Goal: Task Accomplishment & Management: Complete application form

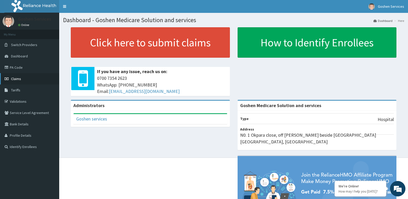
click at [25, 77] on link "Claims" at bounding box center [29, 78] width 59 height 11
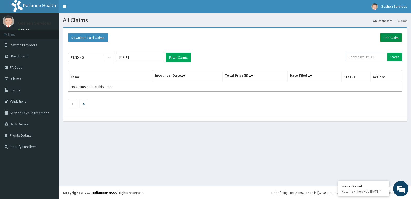
click at [389, 36] on link "Add Claim" at bounding box center [392, 37] width 22 height 9
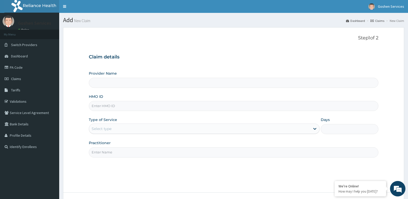
type input "Goshen Medicare Solution and services"
click at [127, 106] on input "HMO ID" at bounding box center [233, 106] width 289 height 10
type input "ANV/10010/C"
drag, startPoint x: 283, startPoint y: 128, endPoint x: 169, endPoint y: 129, distance: 113.4
click at [283, 128] on div "Select type" at bounding box center [199, 128] width 221 height 8
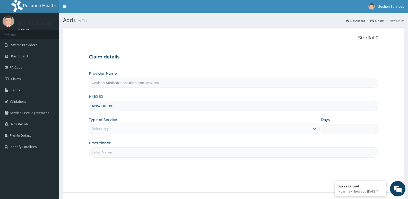
click at [169, 129] on div "Select type" at bounding box center [199, 128] width 221 height 8
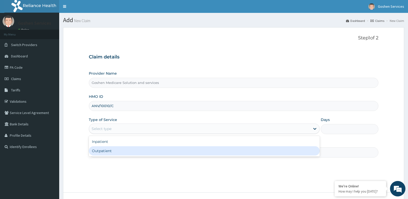
click at [162, 150] on div "Outpatient" at bounding box center [204, 150] width 230 height 9
type input "1"
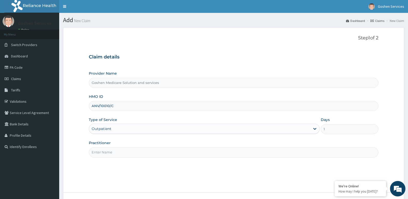
click at [161, 152] on input "Practitioner" at bounding box center [233, 152] width 289 height 10
type input "[PERSON_NAME]"
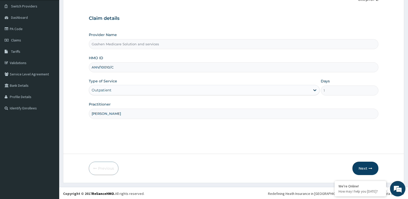
scroll to position [40, 0]
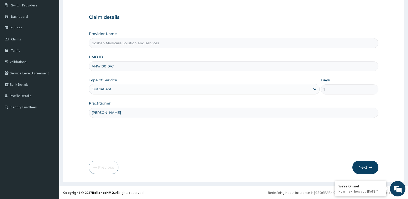
click at [360, 166] on button "Next" at bounding box center [365, 166] width 26 height 13
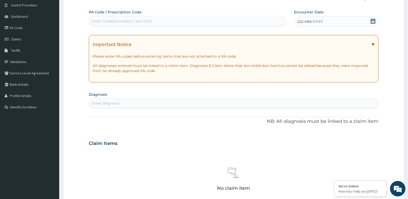
click at [372, 43] on icon at bounding box center [372, 44] width 3 height 4
click at [373, 98] on div "Enter diagnosis" at bounding box center [233, 103] width 289 height 10
click at [373, 99] on div "Enter diagnosis" at bounding box center [233, 103] width 289 height 8
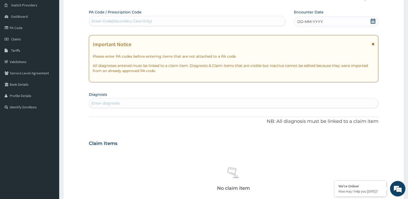
click at [373, 99] on div "Enter diagnosis" at bounding box center [233, 103] width 289 height 8
click at [372, 99] on div "Enter diagnosis" at bounding box center [233, 103] width 289 height 8
click at [371, 98] on div "Enter diagnosis" at bounding box center [233, 103] width 289 height 10
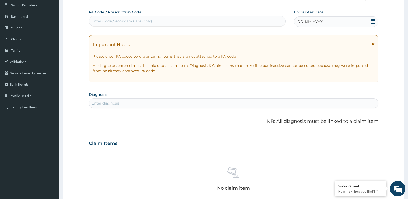
click at [371, 98] on div "Enter diagnosis" at bounding box center [233, 103] width 289 height 10
click at [373, 99] on div "Enter diagnosis" at bounding box center [233, 103] width 289 height 8
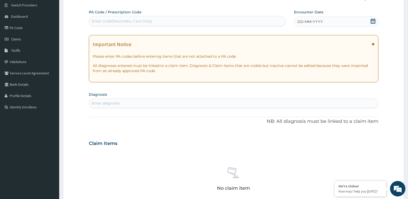
click at [342, 17] on div "DD-MM-YYYY" at bounding box center [336, 21] width 84 height 10
click at [331, 20] on div "DD-MM-YYYY" at bounding box center [336, 21] width 84 height 10
click at [306, 20] on span "DD-MM-YYYY" at bounding box center [309, 21] width 25 height 5
click at [372, 21] on icon at bounding box center [372, 21] width 5 height 5
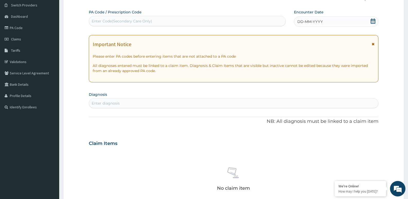
click at [372, 21] on icon at bounding box center [372, 21] width 5 height 5
click at [372, 98] on div "Enter diagnosis" at bounding box center [233, 103] width 289 height 10
click at [372, 99] on div "Enter diagnosis" at bounding box center [233, 103] width 289 height 8
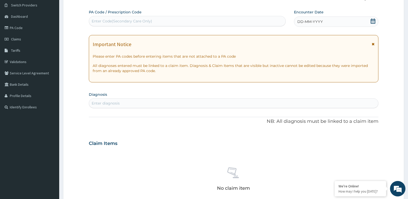
click at [372, 99] on div "Enter diagnosis" at bounding box center [233, 103] width 289 height 8
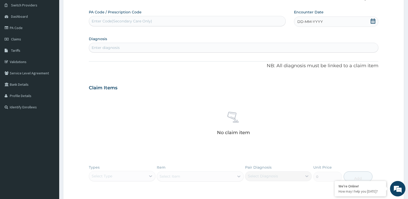
click at [373, 21] on icon at bounding box center [372, 21] width 5 height 5
click at [285, 36] on button "Previous Month" at bounding box center [285, 36] width 3 height 3
click at [288, 95] on div "31" at bounding box center [289, 97] width 8 height 8
click at [288, 96] on div "No claim item" at bounding box center [233, 124] width 289 height 59
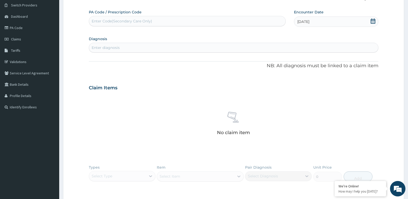
click at [126, 49] on div "Enter diagnosis" at bounding box center [233, 47] width 289 height 8
type input "Malaria"
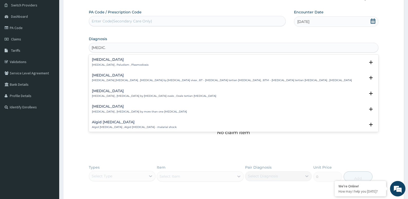
click at [101, 62] on div "Malaria Malaria , Paludism , Plasmodiosis" at bounding box center [120, 62] width 57 height 9
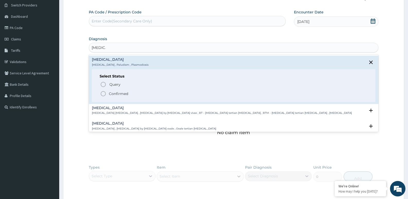
click at [112, 93] on p "Confirmed" at bounding box center [118, 93] width 19 height 5
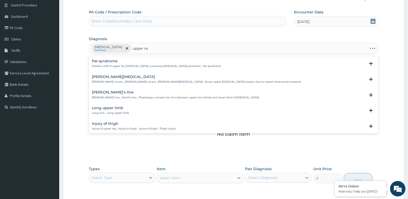
type input "upper res"
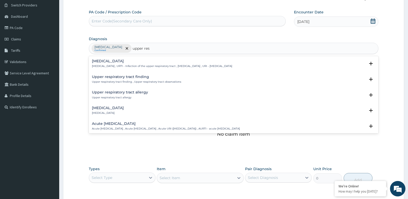
click at [132, 62] on h4 "Upper respiratory infection" at bounding box center [162, 61] width 140 height 4
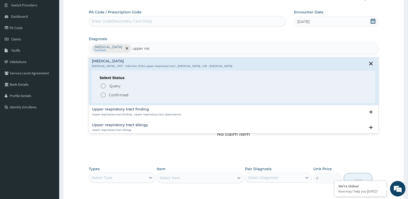
click at [118, 93] on p "Confirmed" at bounding box center [118, 94] width 19 height 5
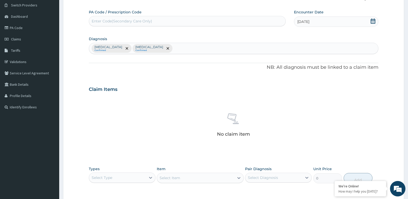
scroll to position [117, 0]
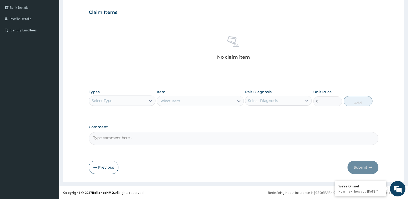
click at [100, 100] on div "Select Type" at bounding box center [102, 100] width 21 height 5
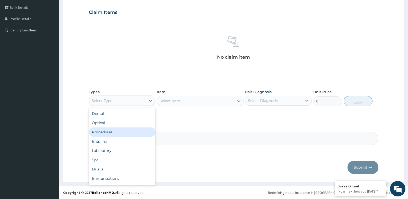
click at [108, 130] on div "Procedures" at bounding box center [122, 131] width 67 height 9
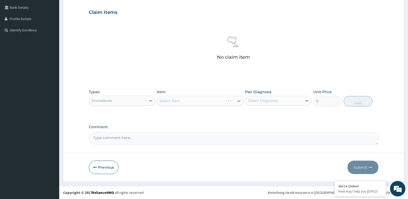
click at [185, 100] on div "Select Item" at bounding box center [200, 101] width 87 height 10
click at [185, 101] on div "Select Item" at bounding box center [200, 101] width 87 height 10
click at [205, 101] on div "Select Item" at bounding box center [200, 101] width 87 height 10
click at [225, 104] on div "Select Item" at bounding box center [200, 101] width 87 height 10
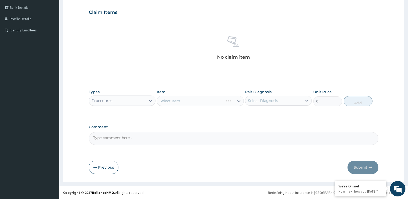
click at [223, 98] on div "Select Item" at bounding box center [200, 101] width 87 height 10
click at [237, 101] on div "Select Item" at bounding box center [200, 101] width 87 height 10
click at [231, 102] on div "Select Item" at bounding box center [200, 101] width 87 height 10
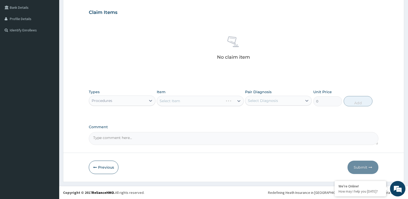
click at [237, 101] on div "Select Item" at bounding box center [200, 101] width 87 height 10
click at [205, 100] on div "Select Item" at bounding box center [200, 101] width 87 height 10
click at [238, 101] on div "Select Item" at bounding box center [200, 101] width 87 height 10
click at [209, 102] on div "Select Item" at bounding box center [200, 101] width 87 height 10
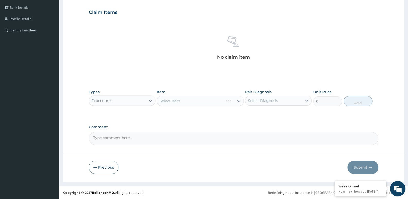
click at [209, 102] on div "Select Item" at bounding box center [200, 101] width 87 height 10
click at [186, 102] on div "Select Item" at bounding box center [200, 101] width 87 height 10
click at [271, 100] on div "Select Diagnosis" at bounding box center [263, 100] width 30 height 5
click at [226, 100] on div "Select Item" at bounding box center [200, 101] width 87 height 10
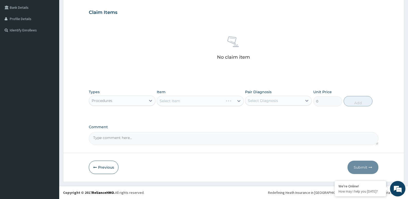
click at [264, 103] on div "Select Diagnosis" at bounding box center [273, 100] width 57 height 8
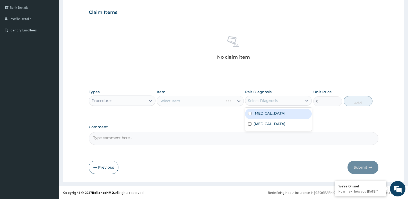
click at [256, 113] on label "Malaria" at bounding box center [269, 113] width 32 height 5
checkbox input "true"
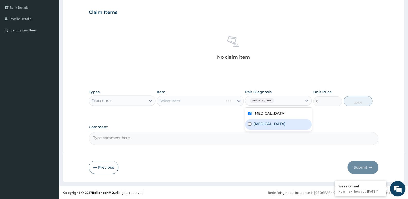
click at [256, 124] on label "Upper respiratory infection" at bounding box center [269, 123] width 32 height 5
checkbox input "true"
click at [224, 117] on div "PA Code / Prescription Code Enter Code(Secondary Care Only) Encounter Date 31-0…" at bounding box center [233, 39] width 289 height 212
click at [205, 101] on div "Select Item" at bounding box center [200, 101] width 87 height 10
click at [240, 101] on div "Select Item" at bounding box center [200, 101] width 87 height 10
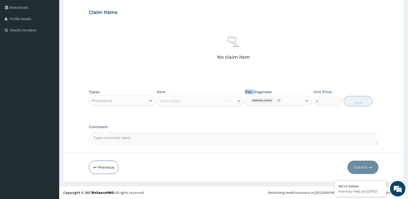
click at [240, 101] on div "Select Item" at bounding box center [200, 101] width 87 height 10
click at [216, 100] on div "Select Item" at bounding box center [200, 101] width 87 height 10
click at [213, 101] on div "Select Item" at bounding box center [200, 101] width 87 height 10
click at [238, 100] on div "Select Item" at bounding box center [200, 101] width 87 height 10
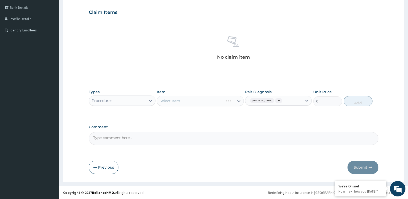
click at [238, 100] on div "Select Item" at bounding box center [200, 101] width 87 height 10
click at [211, 101] on div "Select Item" at bounding box center [200, 101] width 87 height 10
click at [169, 101] on div "Select Item" at bounding box center [200, 101] width 87 height 10
click at [239, 101] on div "Select Item" at bounding box center [200, 101] width 87 height 10
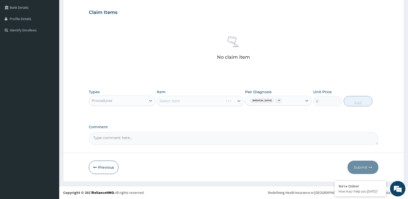
click at [223, 101] on div "Select Item" at bounding box center [200, 101] width 87 height 10
click at [177, 101] on div "Select Item" at bounding box center [200, 101] width 87 height 10
click at [139, 138] on textarea "Comment" at bounding box center [233, 138] width 289 height 13
click at [190, 103] on div "Select Item" at bounding box center [200, 101] width 87 height 10
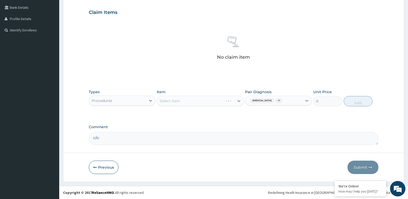
click at [190, 103] on div "Select Item" at bounding box center [200, 101] width 87 height 10
click at [307, 102] on icon at bounding box center [306, 100] width 5 height 5
click at [225, 114] on div "Types Procedures Item Select Item Pair Diagnosis option Upper respiratory infec…" at bounding box center [233, 102] width 289 height 30
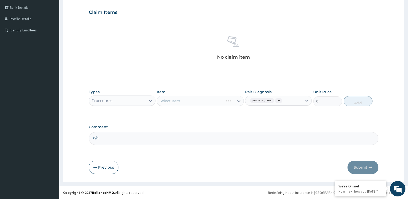
click at [238, 99] on div "Select Item" at bounding box center [200, 101] width 87 height 10
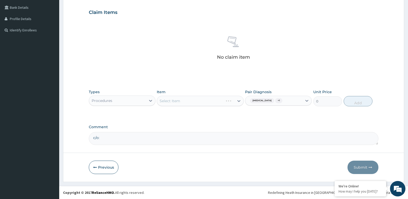
click at [238, 100] on div "Select Item" at bounding box center [200, 101] width 87 height 10
click at [238, 101] on div "Select Item" at bounding box center [200, 101] width 87 height 10
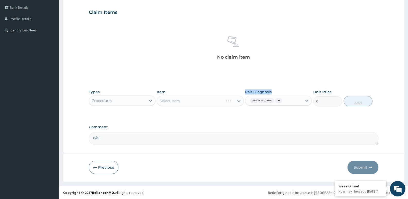
click at [228, 124] on div "PA Code / Prescription Code Enter Code(Secondary Care Only) Encounter Date 31-0…" at bounding box center [233, 39] width 289 height 212
click at [218, 103] on div "Select Item" at bounding box center [200, 101] width 87 height 10
click at [236, 101] on div "Select Item" at bounding box center [200, 101] width 87 height 10
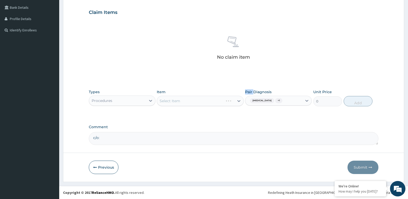
click at [236, 101] on div "Select Item" at bounding box center [200, 101] width 87 height 10
click at [240, 101] on div "Select Item" at bounding box center [200, 101] width 87 height 10
click at [178, 99] on div "Select Item" at bounding box center [200, 101] width 87 height 10
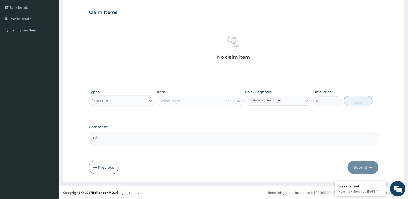
click at [178, 99] on div "Select Item" at bounding box center [200, 101] width 87 height 10
click at [163, 100] on div "Select Item" at bounding box center [200, 101] width 87 height 10
click at [162, 100] on div "Select Item" at bounding box center [200, 101] width 87 height 10
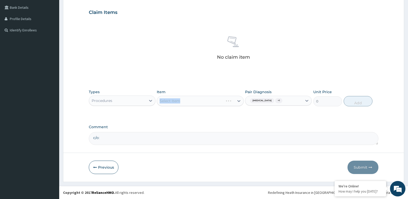
click at [174, 102] on div "Select Item" at bounding box center [200, 101] width 87 height 10
click at [237, 103] on div "Select Item" at bounding box center [200, 101] width 87 height 10
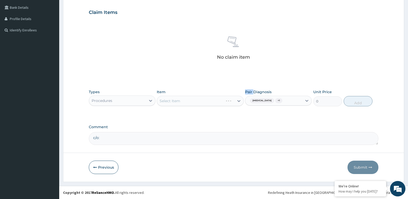
click at [115, 138] on textarea "c/o:" at bounding box center [233, 138] width 289 height 13
click at [155, 136] on textarea "c/o: fever x 5/7, Sorethroat x 5/7" at bounding box center [233, 138] width 289 height 13
click at [149, 137] on textarea "c/o: fever x 5/7, Sorethroat x 5/7" at bounding box center [233, 138] width 289 height 13
type textarea "c/o: fever x 5/7, Sorethroat x 5/7; Body pains x 5/7"
drag, startPoint x: 193, startPoint y: 104, endPoint x: 238, endPoint y: 106, distance: 44.3
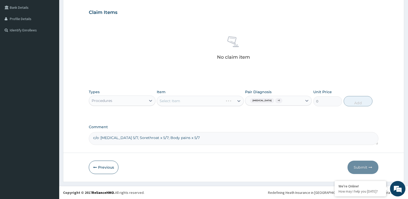
click at [193, 104] on div "Select Item" at bounding box center [200, 101] width 87 height 10
click at [224, 106] on div "Select Item" at bounding box center [200, 101] width 87 height 10
click at [238, 106] on div "Select Item" at bounding box center [200, 101] width 87 height 10
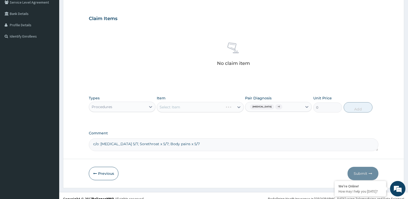
click at [202, 106] on div "Select Item" at bounding box center [200, 107] width 87 height 10
click at [239, 106] on div "Select Item" at bounding box center [200, 107] width 87 height 10
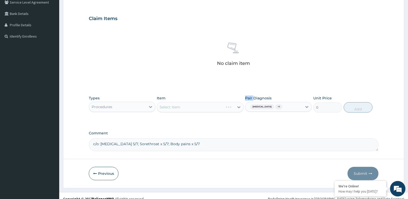
click at [239, 106] on div "Select Item" at bounding box center [200, 107] width 87 height 10
click at [239, 107] on div "Select Item" at bounding box center [200, 107] width 87 height 10
click at [244, 134] on label "Comment" at bounding box center [233, 133] width 289 height 4
click at [244, 138] on textarea "c/o: fever x 5/7, Sorethroat x 5/7; Body pains x 5/7" at bounding box center [233, 144] width 289 height 13
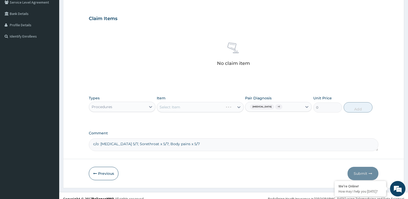
click at [232, 109] on div "Select Item" at bounding box center [200, 107] width 87 height 10
click at [220, 107] on div "Select Item" at bounding box center [200, 107] width 87 height 10
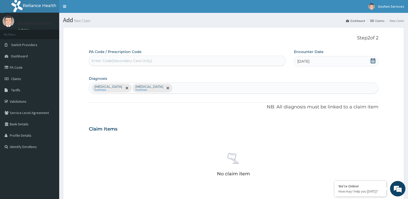
scroll to position [117, 0]
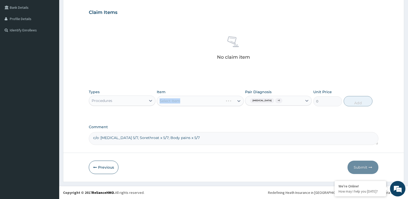
click at [237, 98] on div "Select Item" at bounding box center [200, 101] width 87 height 10
click at [238, 100] on div "Select Item" at bounding box center [200, 101] width 87 height 10
click at [238, 101] on div "Select Item" at bounding box center [200, 101] width 87 height 10
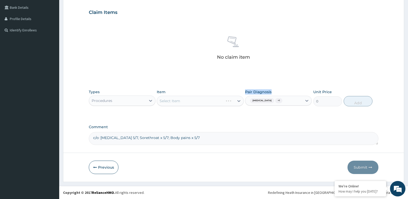
click at [238, 101] on div "Select Item" at bounding box center [200, 101] width 87 height 10
click at [210, 101] on div "Select Item" at bounding box center [200, 101] width 87 height 10
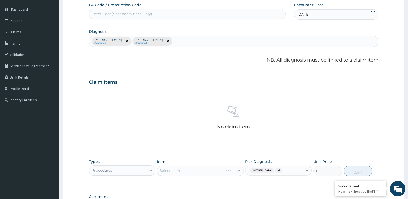
scroll to position [0, 0]
